Goal: Information Seeking & Learning: Learn about a topic

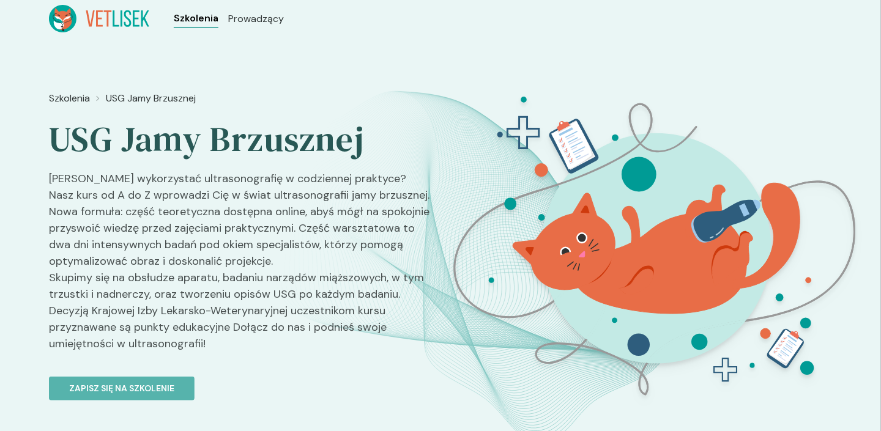
click at [190, 19] on span "Szkolenia" at bounding box center [196, 18] width 45 height 15
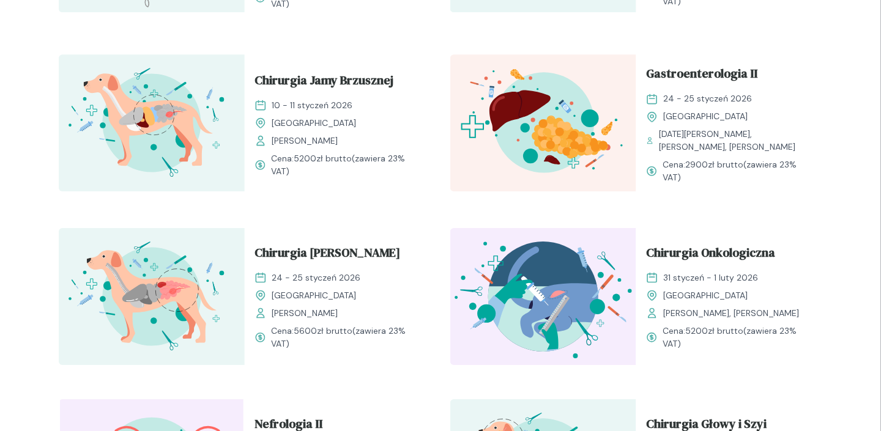
scroll to position [1162, 0]
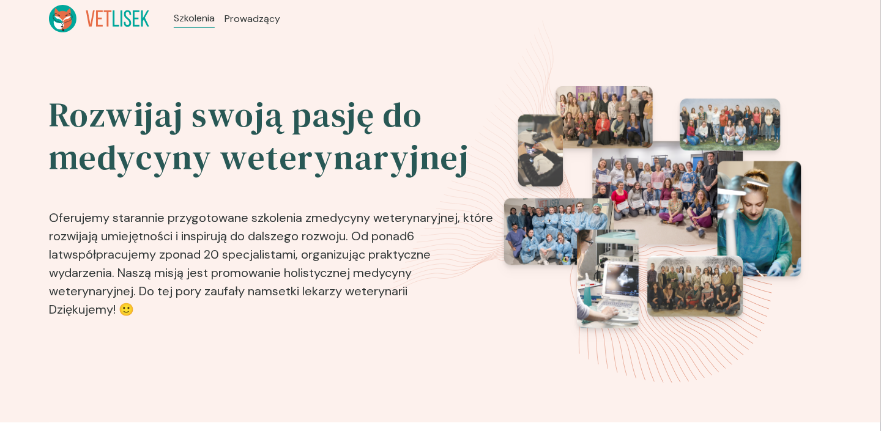
scroll to position [1162, 0]
